Goal: Task Accomplishment & Management: Use online tool/utility

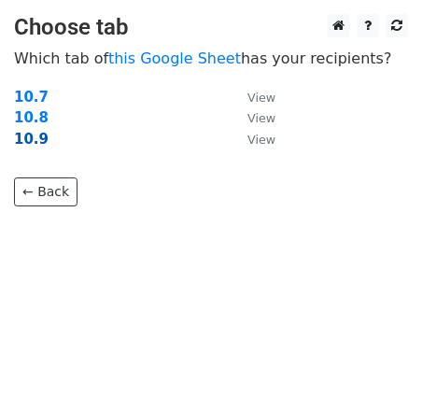
click at [15, 135] on strong "10.9" at bounding box center [31, 139] width 35 height 17
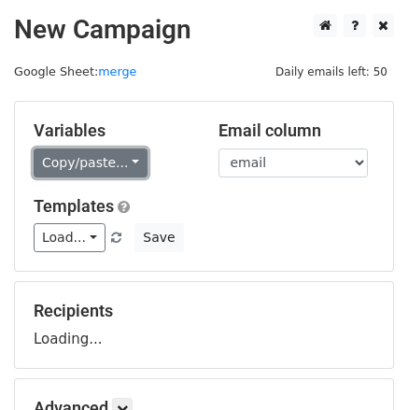
click at [72, 158] on link "Copy/paste..." at bounding box center [91, 163] width 114 height 29
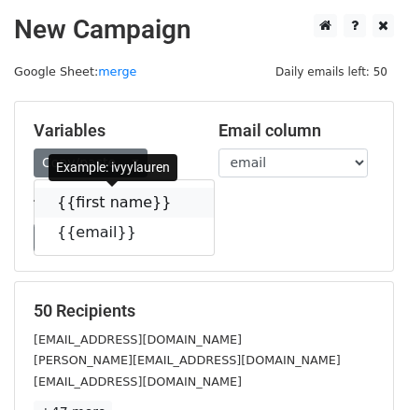
drag, startPoint x: 90, startPoint y: 195, endPoint x: 17, endPoint y: 195, distance: 72.9
click at [90, 195] on link "{{first name}}" at bounding box center [124, 203] width 179 height 30
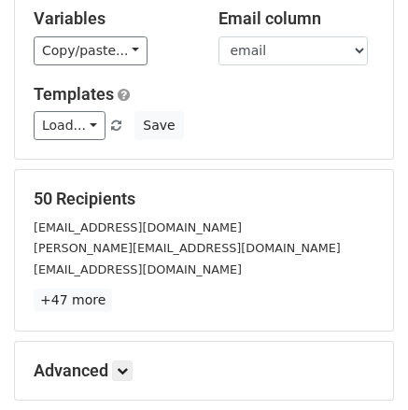
scroll to position [280, 0]
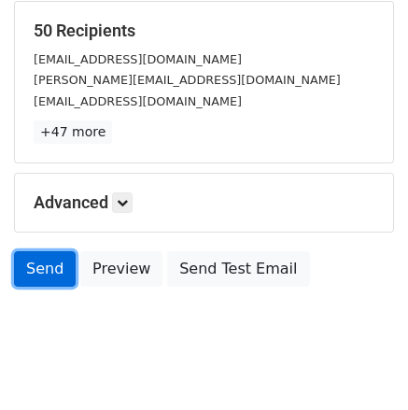
click at [16, 270] on link "Send" at bounding box center [45, 269] width 62 height 36
